Goal: Task Accomplishment & Management: Complete application form

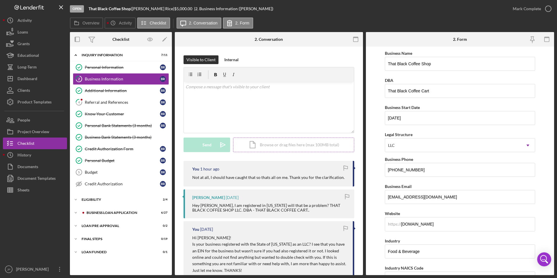
click at [251, 145] on div "Icon/Document Browse or drag files here (max 100MB total) Tap to choose files o…" at bounding box center [293, 144] width 121 height 15
click at [263, 142] on div "Icon/Document Browse or drag files here (max 100MB total) Tap to choose files o…" at bounding box center [293, 144] width 121 height 15
click at [211, 143] on div "Upload" at bounding box center [206, 144] width 13 height 15
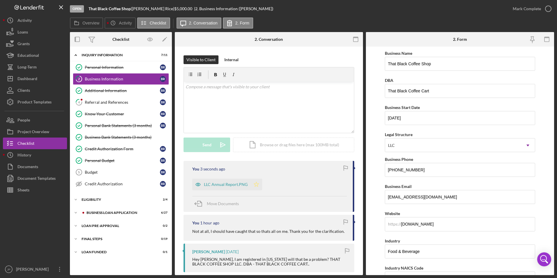
click at [257, 183] on icon "Icon/Star" at bounding box center [257, 185] width 12 height 12
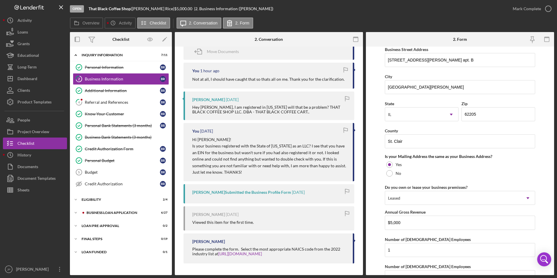
scroll to position [418, 0]
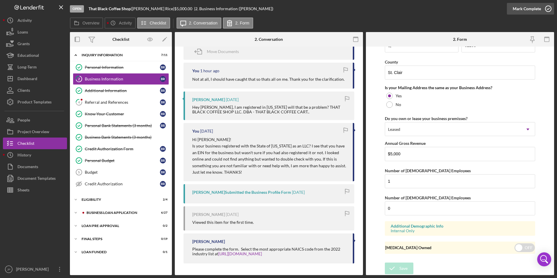
click at [526, 9] on div "Mark Complete" at bounding box center [527, 9] width 28 height 12
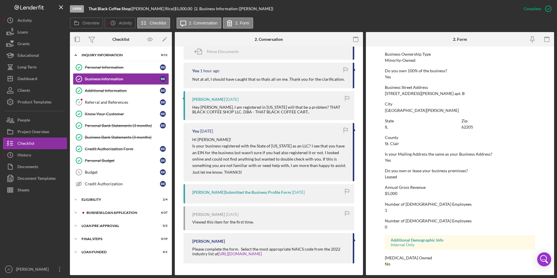
scroll to position [211, 0]
click at [111, 101] on div "Referral and References" at bounding box center [122, 102] width 75 height 5
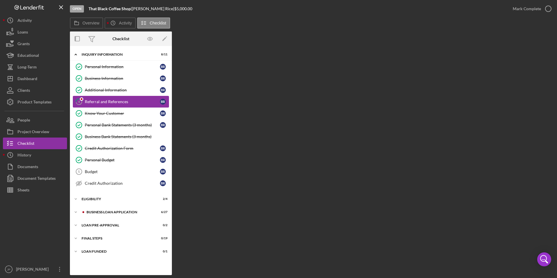
click at [111, 101] on div "Referral and References" at bounding box center [122, 101] width 75 height 5
click at [112, 90] on div "Additional Information" at bounding box center [122, 90] width 75 height 5
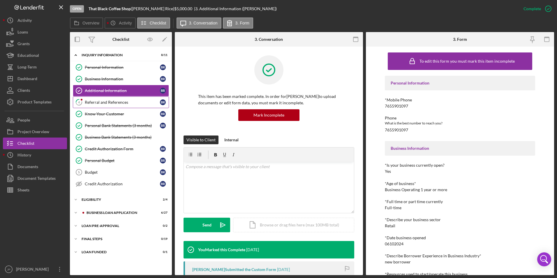
click at [114, 99] on link "4 Referral and References B R" at bounding box center [121, 102] width 96 height 12
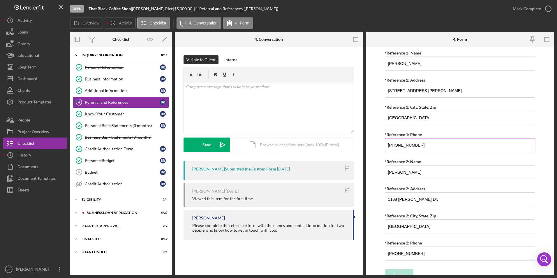
scroll to position [211, 0]
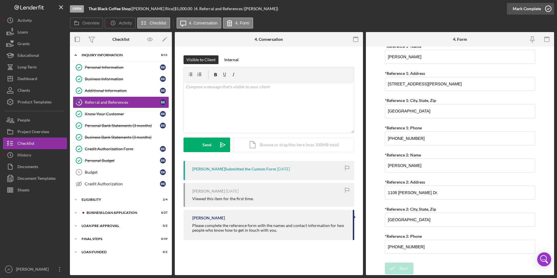
click at [524, 6] on div "Mark Complete" at bounding box center [527, 9] width 28 height 12
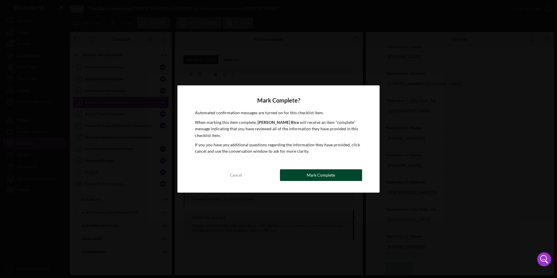
click at [319, 175] on div "Mark Complete" at bounding box center [321, 175] width 28 height 12
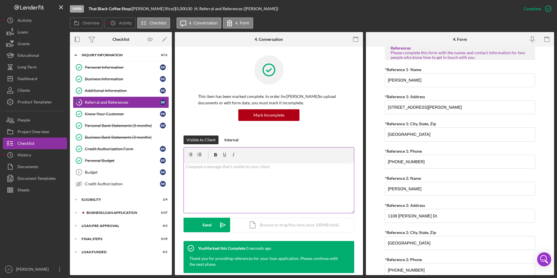
scroll to position [234, 0]
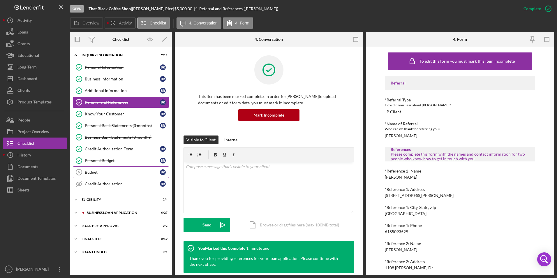
click at [99, 173] on div "Budget" at bounding box center [122, 172] width 75 height 5
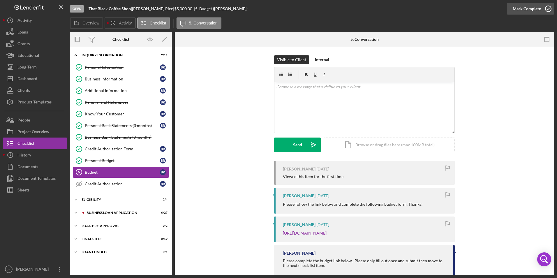
click at [534, 10] on div "Mark Complete" at bounding box center [527, 9] width 28 height 12
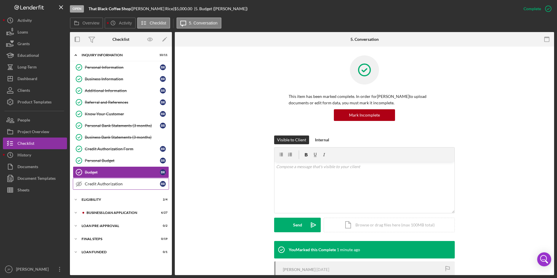
click at [111, 182] on div "Credit Authorization" at bounding box center [122, 183] width 75 height 5
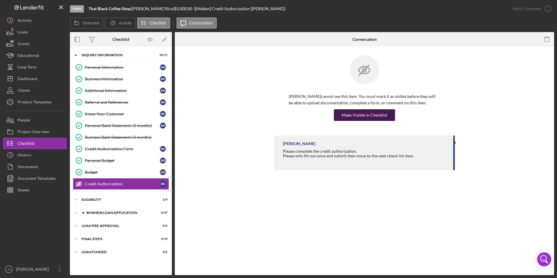
click at [368, 114] on div "Make Visible in Checklist" at bounding box center [364, 115] width 45 height 12
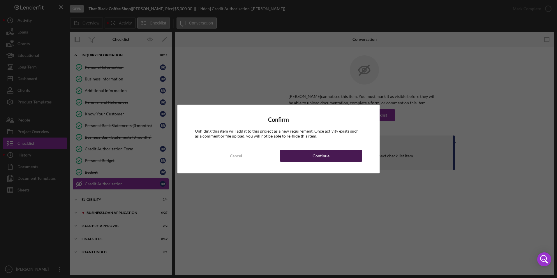
click at [336, 157] on button "Continue" at bounding box center [321, 156] width 82 height 12
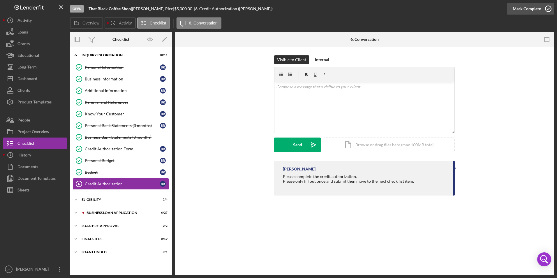
click at [527, 8] on div "Mark Complete" at bounding box center [527, 9] width 28 height 12
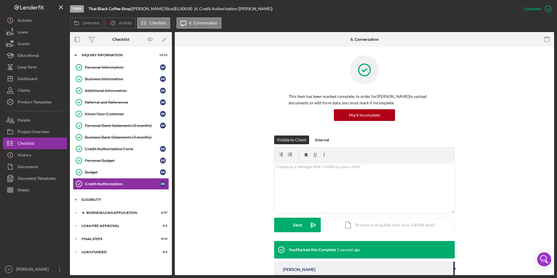
click at [90, 197] on div "Icon/Expander ELIGIBILITY 2 / 4" at bounding box center [121, 200] width 102 height 12
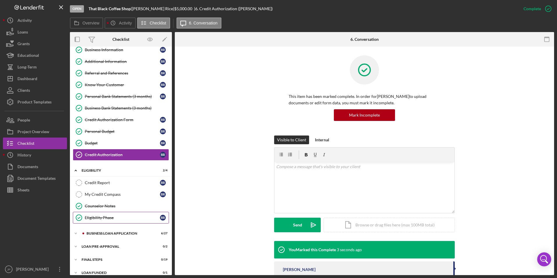
scroll to position [36, 0]
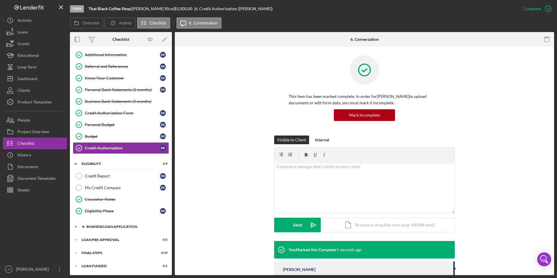
click at [104, 227] on div "BUSINESS LOAN APPLICATION" at bounding box center [126, 226] width 78 height 3
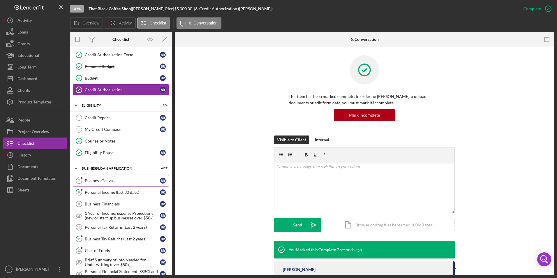
click at [106, 182] on div "Business Canvas" at bounding box center [122, 180] width 75 height 5
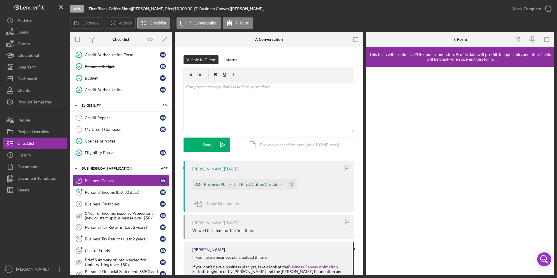
click at [230, 185] on div "Business Plan - That Black Coffee Cart.docx" at bounding box center [243, 184] width 79 height 5
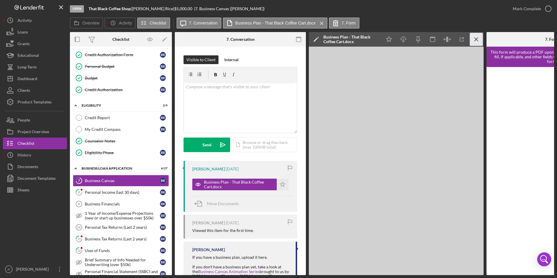
click at [473, 41] on icon "Icon/Menu Close" at bounding box center [476, 39] width 13 height 13
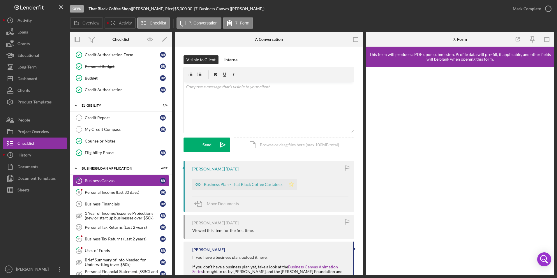
click at [290, 186] on polygon "button" at bounding box center [291, 184] width 5 height 5
click at [532, 7] on div "Mark Complete" at bounding box center [527, 9] width 28 height 12
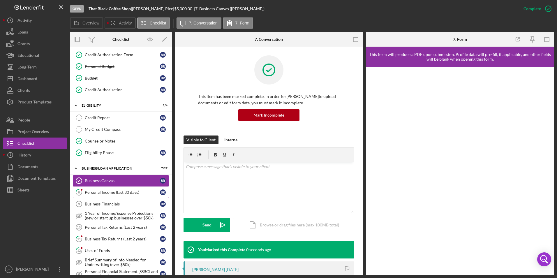
click at [101, 191] on div "Personal Income (last 30 days)" at bounding box center [122, 192] width 75 height 5
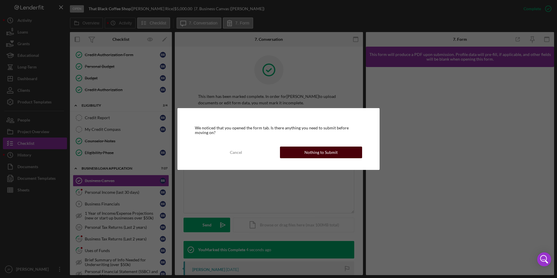
click at [321, 152] on div "Nothing to Submit" at bounding box center [320, 153] width 33 height 12
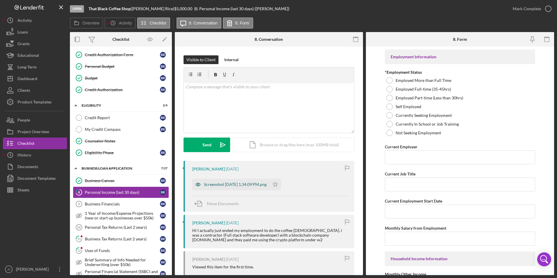
click at [248, 184] on div "Screenshot [DATE] 1.34.09 PM.png" at bounding box center [235, 184] width 63 height 5
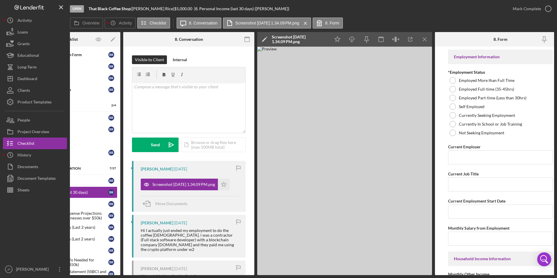
scroll to position [0, 63]
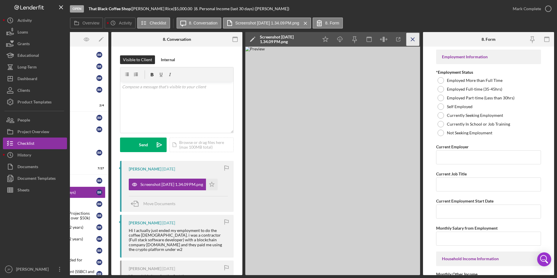
click at [411, 41] on line "button" at bounding box center [412, 39] width 3 height 3
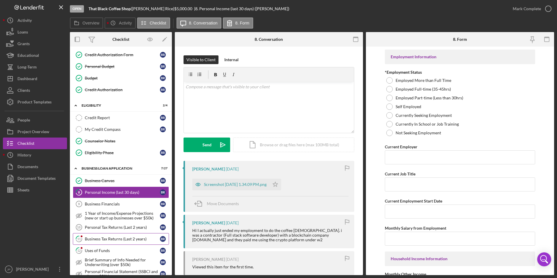
click at [99, 240] on div "Business Tax Returns (Last 2 years)" at bounding box center [122, 239] width 75 height 5
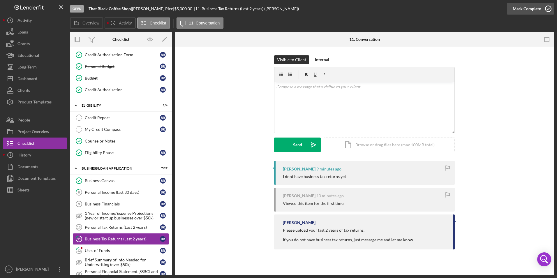
click at [528, 11] on div "Mark Complete" at bounding box center [527, 9] width 28 height 12
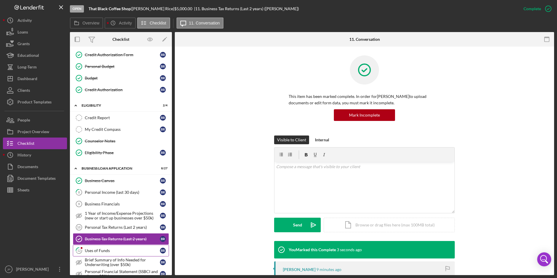
click at [117, 253] on div "Uses of Funds" at bounding box center [122, 250] width 75 height 5
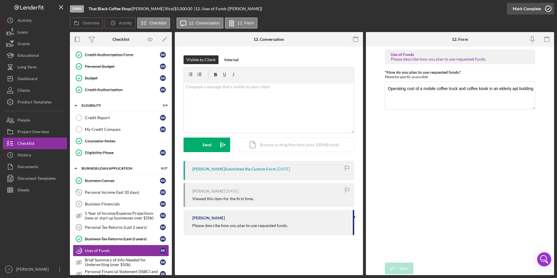
click at [534, 10] on div "Mark Complete" at bounding box center [527, 9] width 28 height 12
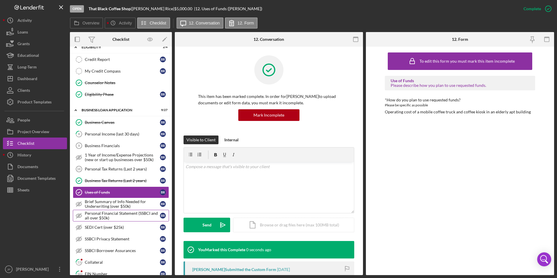
scroll to position [181, 0]
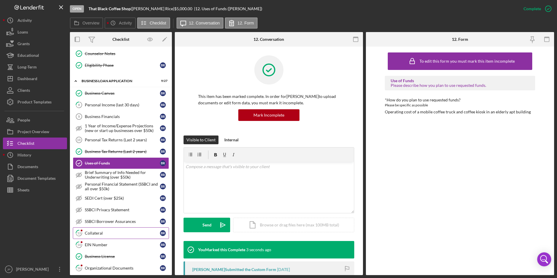
click at [112, 232] on div "Collateral" at bounding box center [122, 233] width 75 height 5
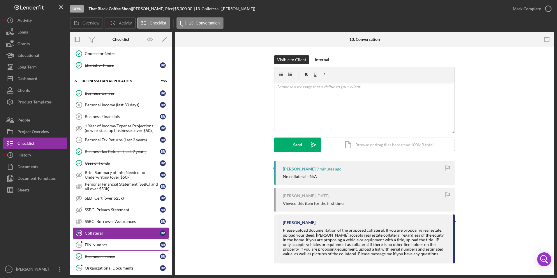
click at [110, 241] on link "14 EIN Number B R" at bounding box center [121, 245] width 96 height 12
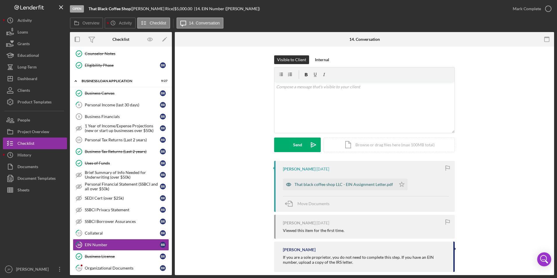
click at [308, 181] on div "That black coffee shop LLC - EIN Assignment Letter.pdf" at bounding box center [339, 185] width 113 height 12
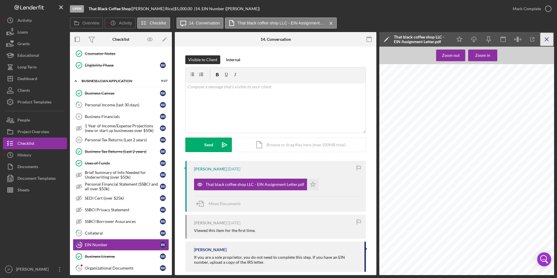
click at [549, 40] on icon "Icon/Menu Close" at bounding box center [546, 39] width 13 height 13
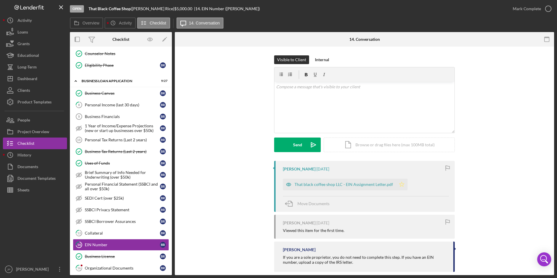
click at [401, 184] on icon "Icon/Star" at bounding box center [402, 185] width 12 height 12
click at [539, 8] on div "Mark Complete" at bounding box center [527, 9] width 28 height 12
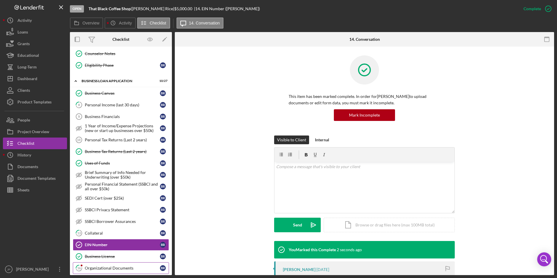
click at [115, 266] on div "Organizational Documents" at bounding box center [122, 268] width 75 height 5
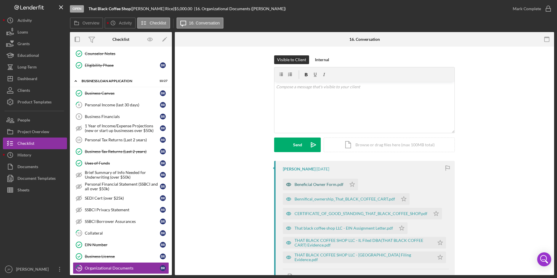
click at [324, 186] on div "Beneficial Owner Form.pdf" at bounding box center [318, 184] width 49 height 5
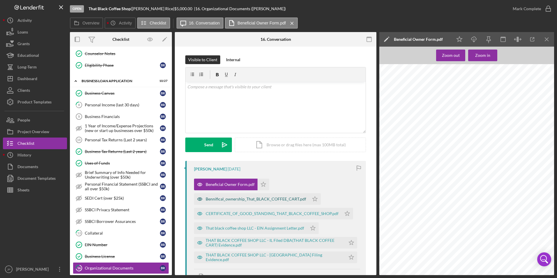
click at [234, 198] on div "Bennifical_ownership_That_BLACK_COFFEE_CART.pdf" at bounding box center [256, 199] width 100 height 5
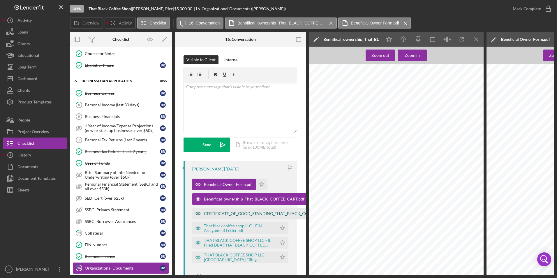
click at [233, 216] on div "CERTIFICATE_OF_GOOD_STANDING_THAT_BLACK_COFFEE_SHOP.pdf" at bounding box center [270, 213] width 133 height 5
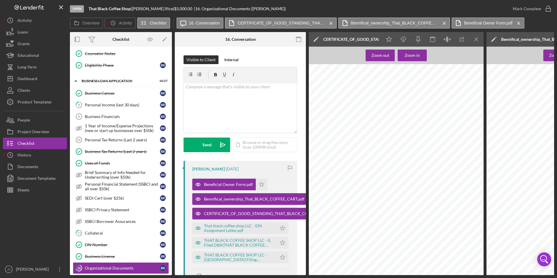
scroll to position [26, 0]
click at [239, 227] on div "That black coffee shop LLC - EIN Assignment Letter.pdf" at bounding box center [239, 227] width 70 height 9
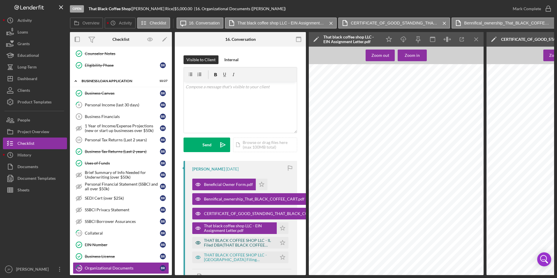
click at [235, 242] on div "THAT BLACK COFFEE SHOP LLC - IL Filed DBA(THAT BLACK COFFEE CART) Evidence.pdf" at bounding box center [239, 242] width 70 height 9
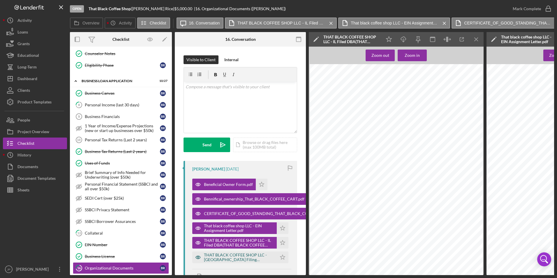
click at [234, 258] on div "THAT BLACK COFFEE SHOP LLC - [GEOGRAPHIC_DATA] Filing Evidence.pdf" at bounding box center [239, 257] width 70 height 9
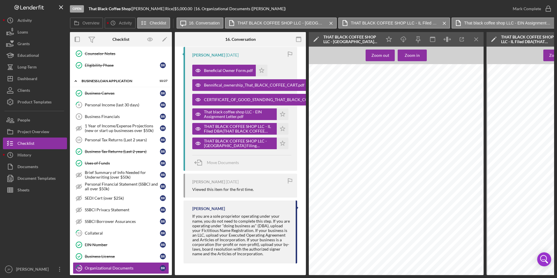
scroll to position [28, 0]
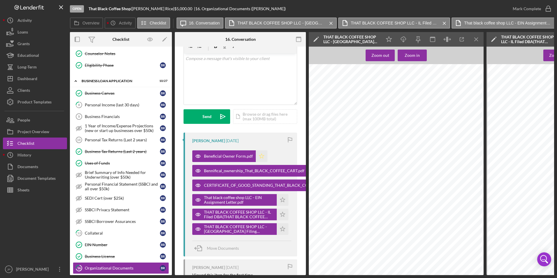
click at [258, 157] on icon "Icon/Star" at bounding box center [262, 156] width 12 height 12
click at [474, 40] on icon "Icon/Menu Close" at bounding box center [476, 39] width 13 height 13
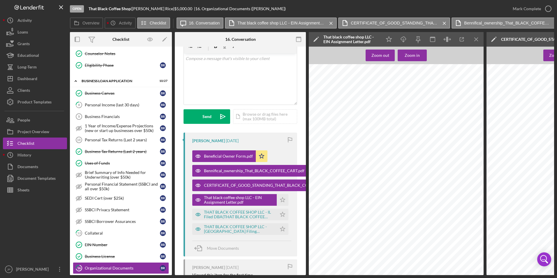
click at [474, 40] on icon "Icon/Menu Close" at bounding box center [476, 39] width 13 height 13
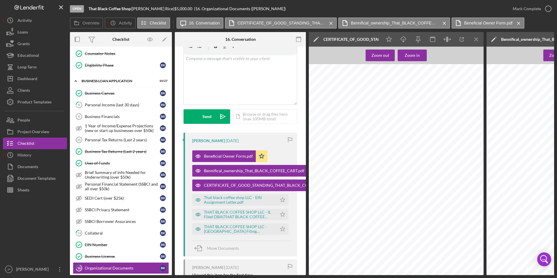
click at [474, 40] on icon "Icon/Menu Close" at bounding box center [476, 39] width 13 height 13
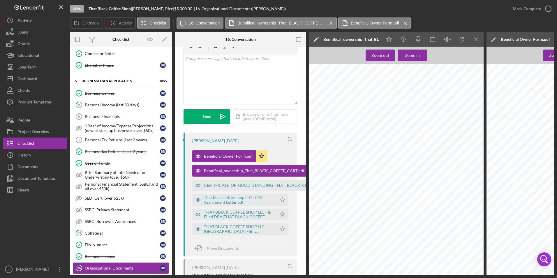
click at [474, 40] on icon "Icon/Menu Close" at bounding box center [476, 39] width 13 height 13
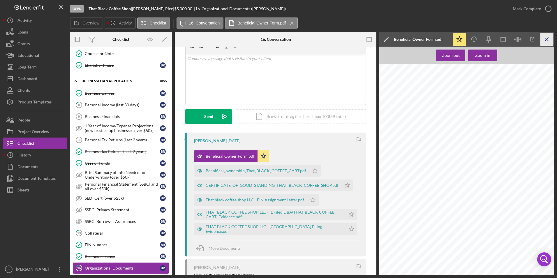
click at [548, 40] on icon "Icon/Menu Close" at bounding box center [546, 39] width 13 height 13
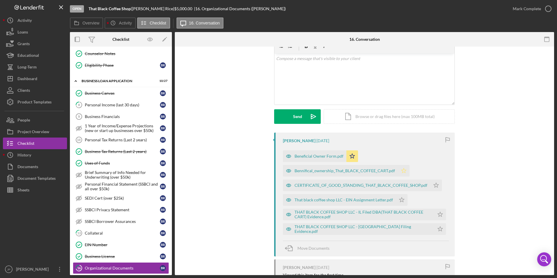
click at [401, 170] on polygon "button" at bounding box center [403, 170] width 5 height 5
click at [434, 184] on polygon "button" at bounding box center [436, 185] width 5 height 5
click at [398, 197] on icon "Icon/Star" at bounding box center [402, 200] width 12 height 12
click at [440, 213] on polygon "button" at bounding box center [440, 214] width 5 height 5
click at [438, 228] on polygon "button" at bounding box center [440, 228] width 5 height 5
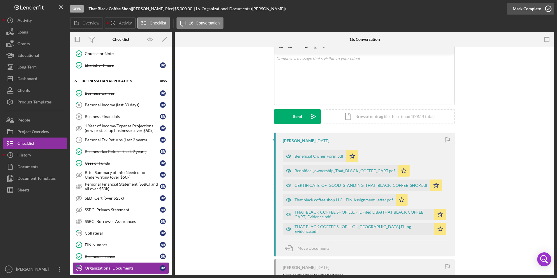
click at [521, 7] on div "Mark Complete" at bounding box center [527, 9] width 28 height 12
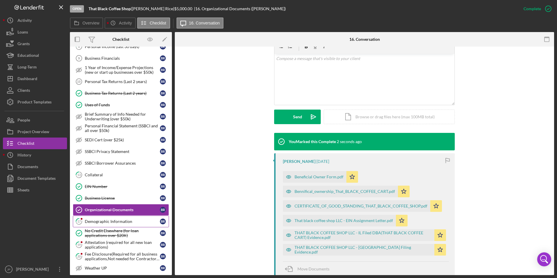
scroll to position [269, 0]
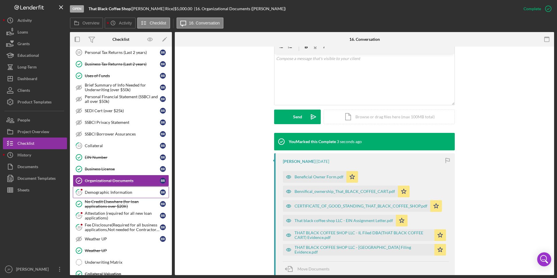
click at [124, 192] on div "Demographic Information" at bounding box center [122, 192] width 75 height 5
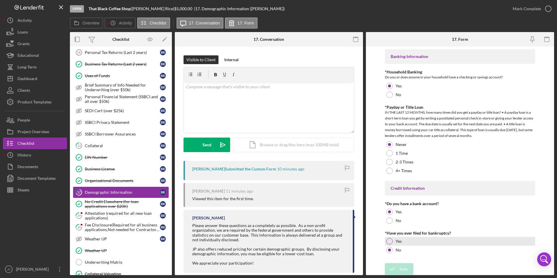
scroll to position [1103, 0]
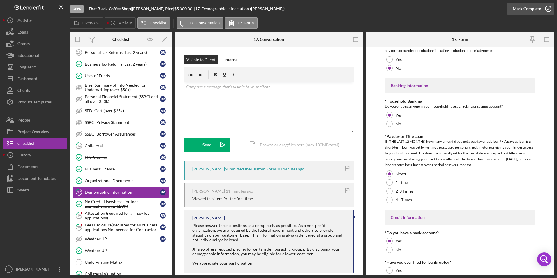
click at [522, 11] on div "Mark Complete" at bounding box center [527, 9] width 28 height 12
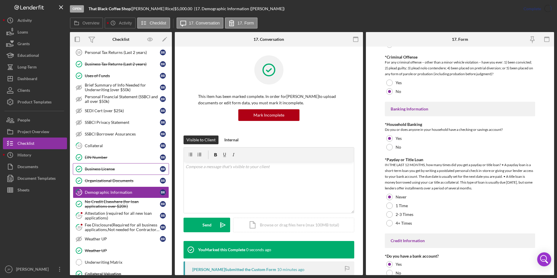
scroll to position [1127, 0]
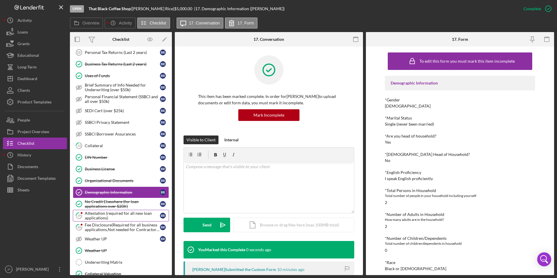
click at [103, 217] on div "Attestation (required for all new loan applications)" at bounding box center [122, 215] width 75 height 9
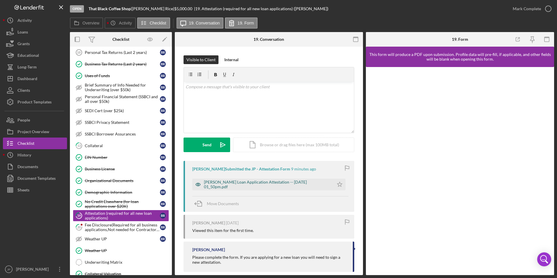
click at [237, 182] on div "[PERSON_NAME] Loan Application Attestation -- [DATE] 01_50pm.pdf" at bounding box center [267, 184] width 127 height 9
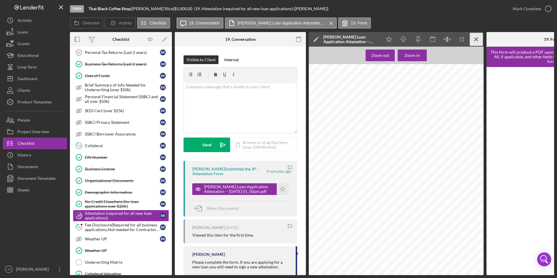
click at [478, 41] on line "button" at bounding box center [475, 39] width 3 height 3
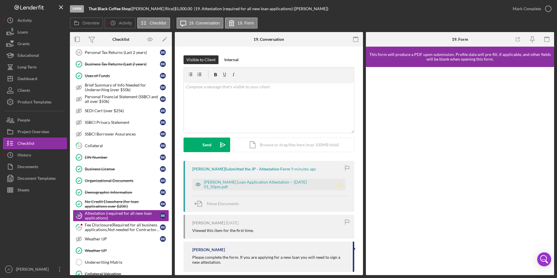
click at [336, 184] on icon "Icon/Star" at bounding box center [340, 185] width 12 height 12
click at [528, 8] on div "Mark Complete" at bounding box center [527, 9] width 28 height 12
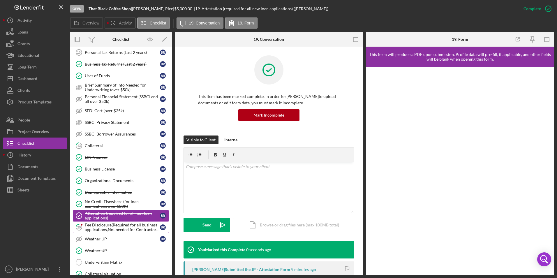
click at [101, 231] on div "Fee Disclosure(Required for all business applications,Not needed for Contractor…" at bounding box center [122, 227] width 75 height 9
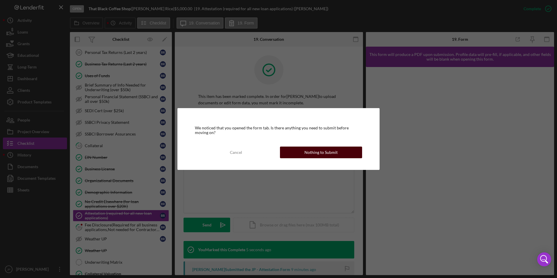
click at [315, 152] on div "Nothing to Submit" at bounding box center [320, 153] width 33 height 12
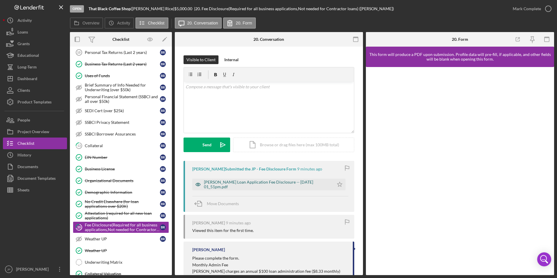
click at [276, 182] on div "[PERSON_NAME] Loan Application Fee Disclosure -- [DATE] 01_51pm.pdf" at bounding box center [267, 184] width 127 height 9
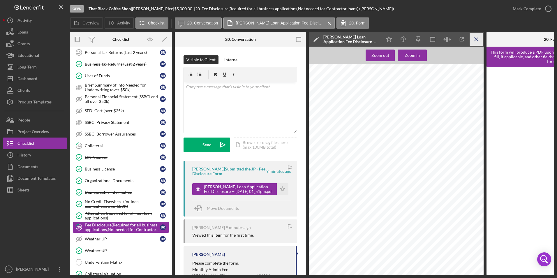
click at [472, 40] on icon "Icon/Menu Close" at bounding box center [476, 39] width 13 height 13
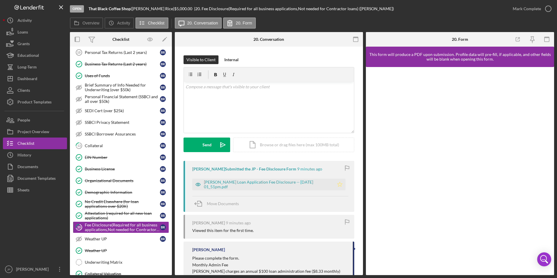
click at [338, 184] on icon "Icon/Star" at bounding box center [340, 185] width 12 height 12
click at [523, 7] on div "Mark Complete" at bounding box center [527, 9] width 28 height 12
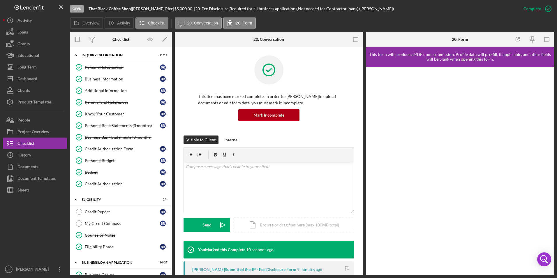
scroll to position [117, 0]
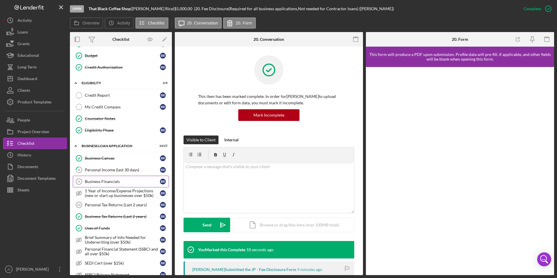
click at [114, 182] on div "Business Financials" at bounding box center [122, 181] width 75 height 5
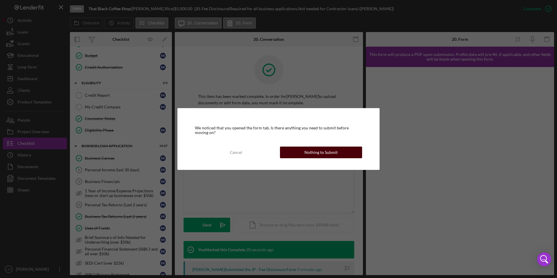
click at [332, 155] on div "Nothing to Submit" at bounding box center [320, 153] width 33 height 12
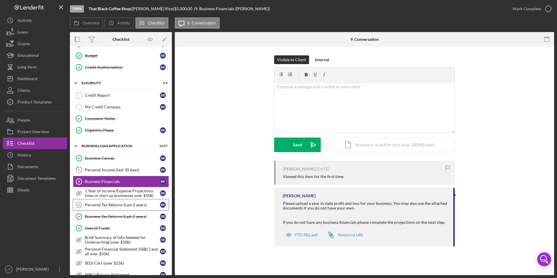
click at [115, 208] on link "Personal Tax Returns (Last 2 years) 10 Personal Tax Returns (Last 2 years) B R" at bounding box center [121, 205] width 96 height 12
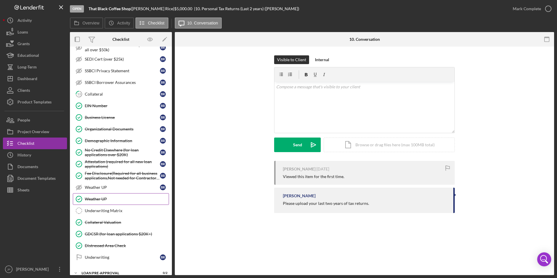
scroll to position [350, 0]
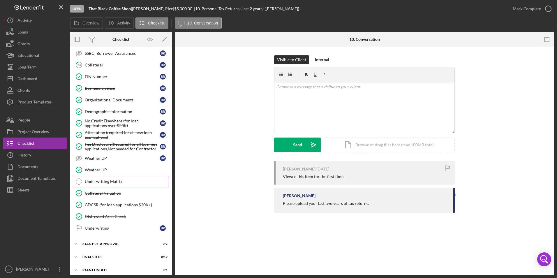
click at [101, 182] on div "Underwriting Matrix" at bounding box center [127, 181] width 84 height 5
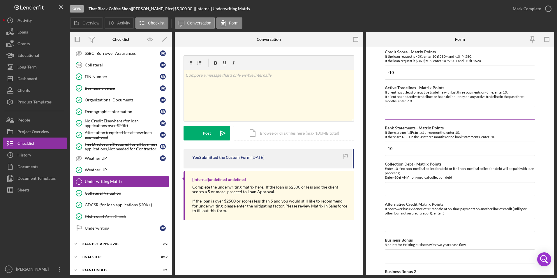
click at [396, 119] on input "Active Tradelines - Matrix Points" at bounding box center [460, 113] width 151 height 14
type input "10"
